Goal: Task Accomplishment & Management: Manage account settings

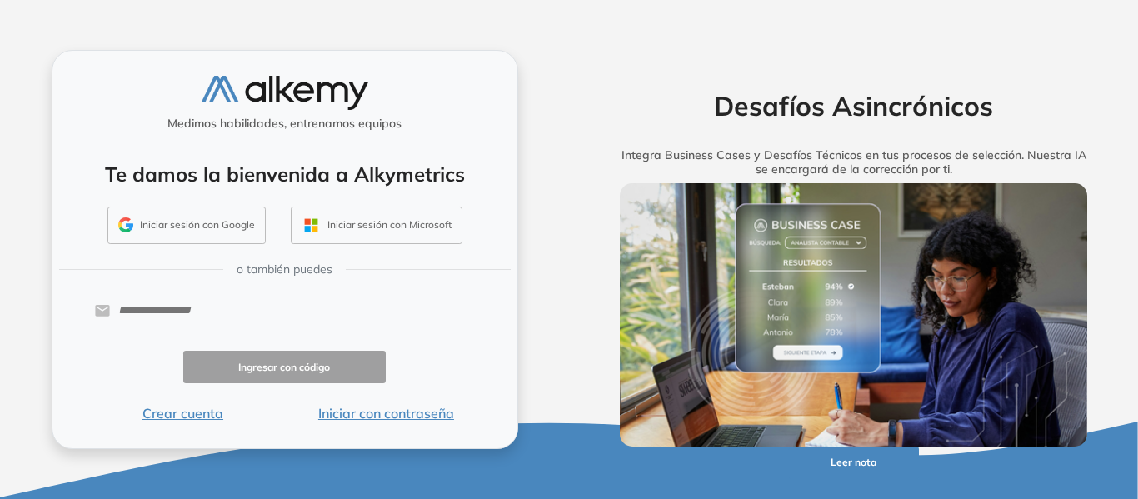
click at [181, 229] on button "Iniciar sesión con Google" at bounding box center [186, 226] width 158 height 38
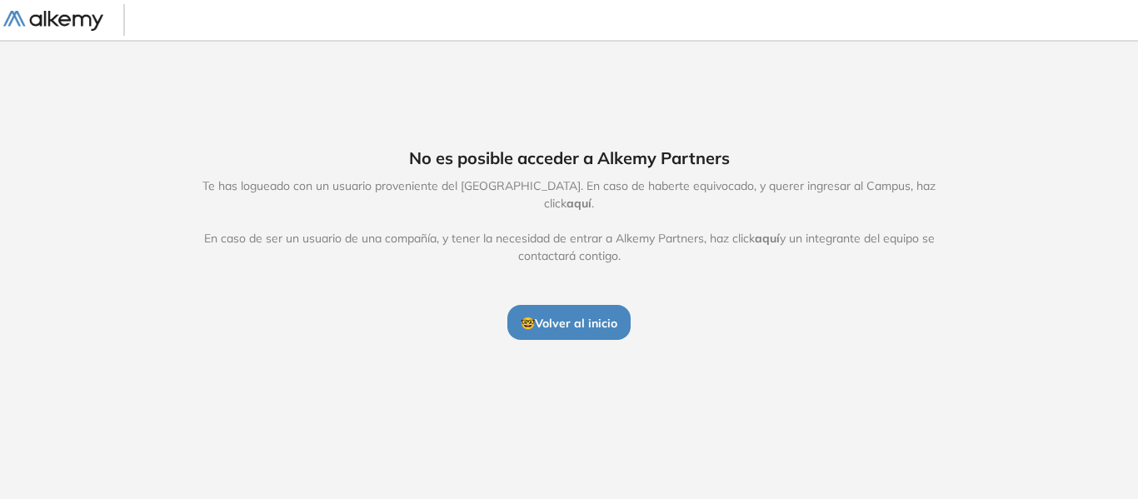
click at [568, 316] on span "🤓 Volver al inicio" at bounding box center [569, 323] width 97 height 15
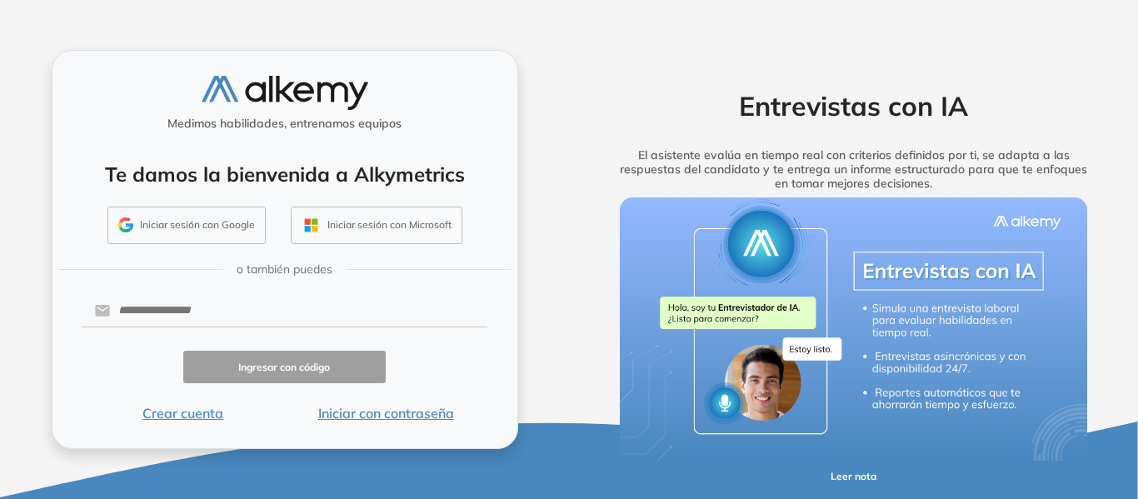
click at [388, 409] on button "Iniciar con contraseña" at bounding box center [385, 413] width 203 height 20
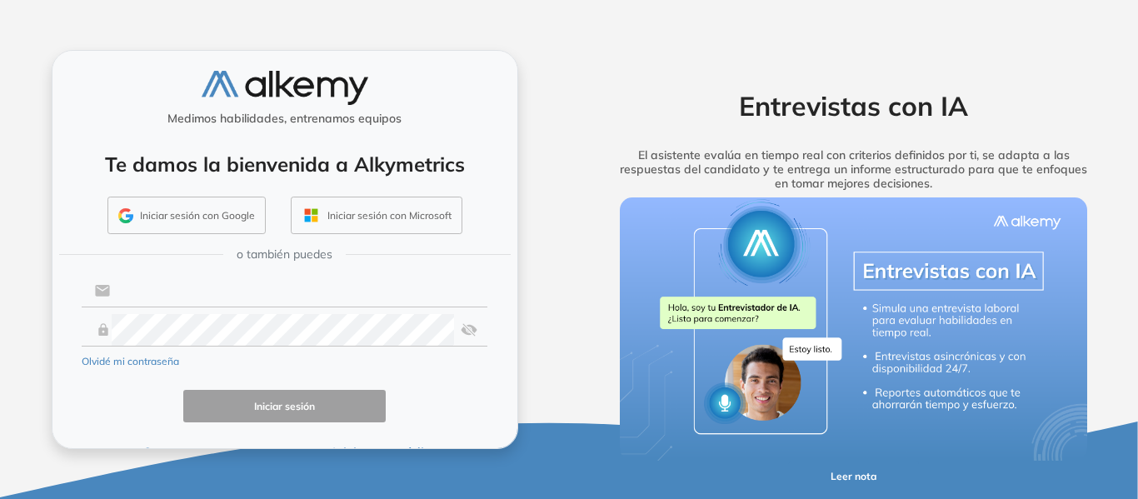
click at [211, 287] on input "text" at bounding box center [298, 291] width 377 height 32
type input "**********"
click at [190, 207] on button "Iniciar sesión con Google" at bounding box center [186, 216] width 158 height 38
